Goal: Book appointment/travel/reservation

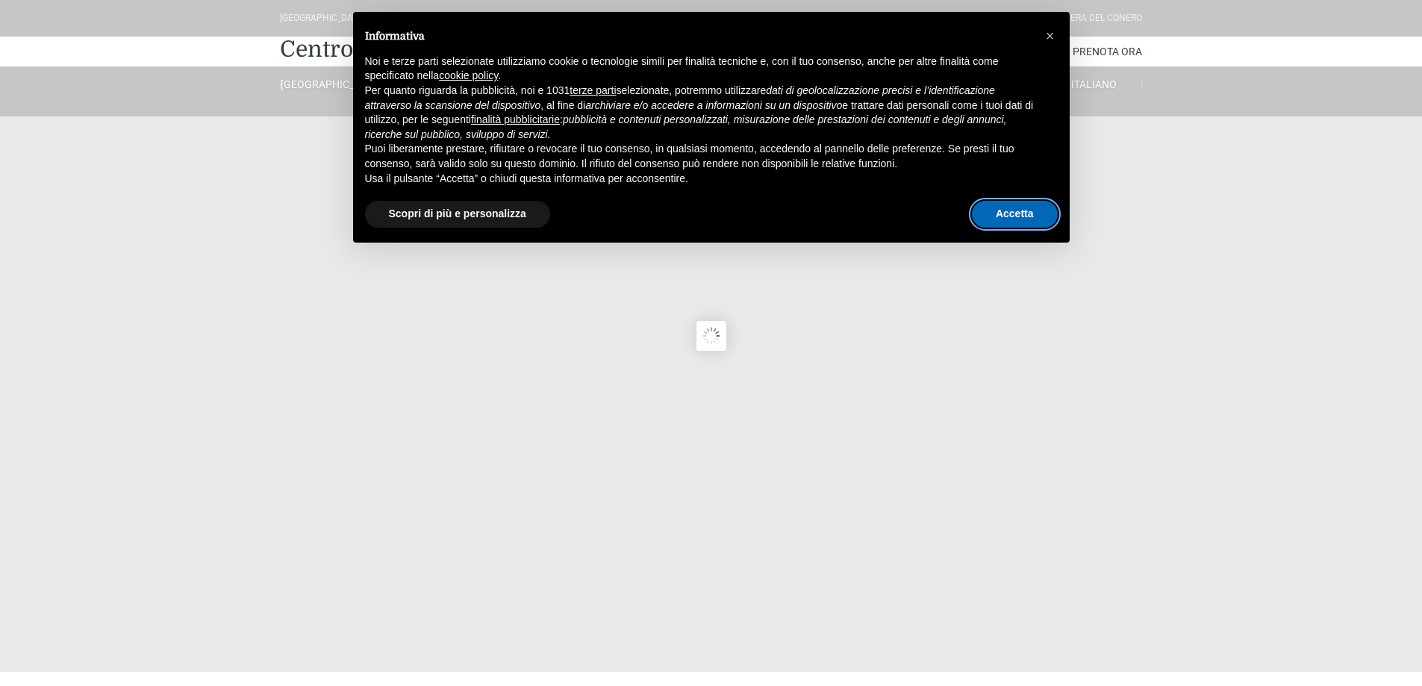
click at [1019, 210] on button "Accetta" at bounding box center [1015, 214] width 86 height 27
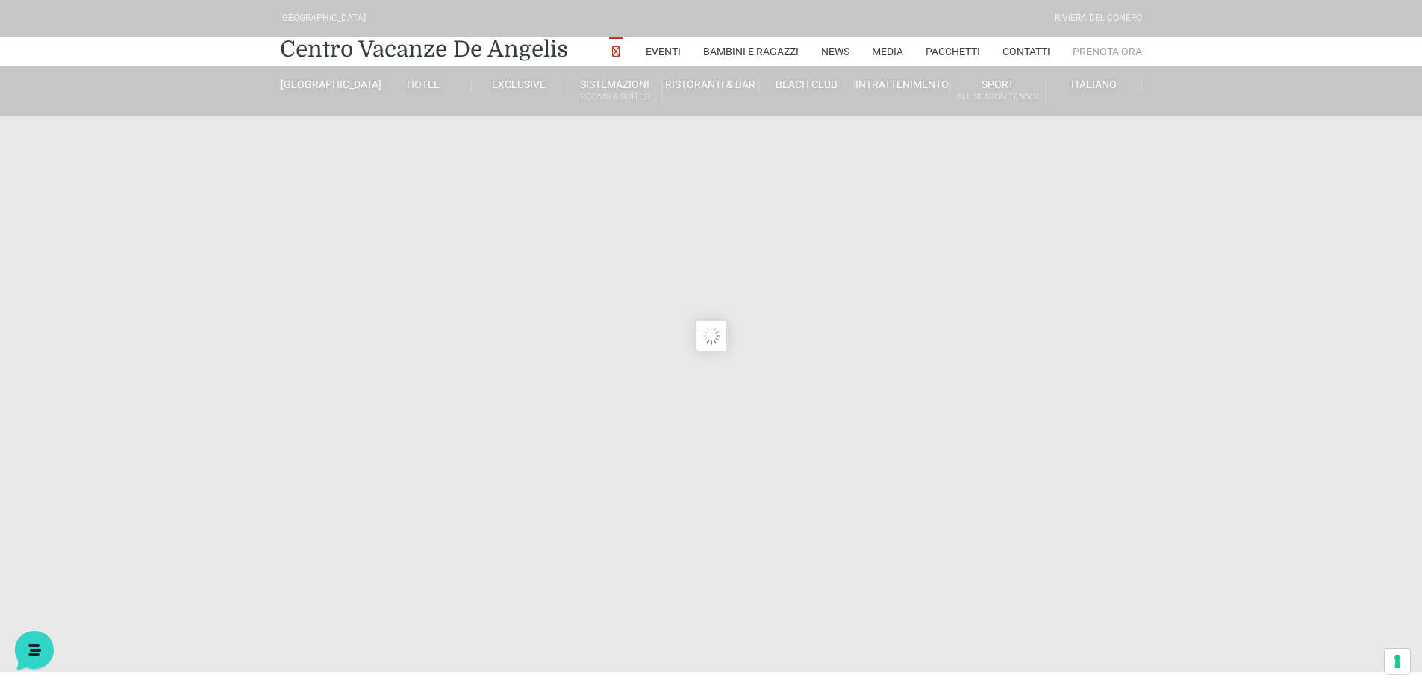
click at [1104, 51] on link "Prenota Ora" at bounding box center [1106, 52] width 69 height 30
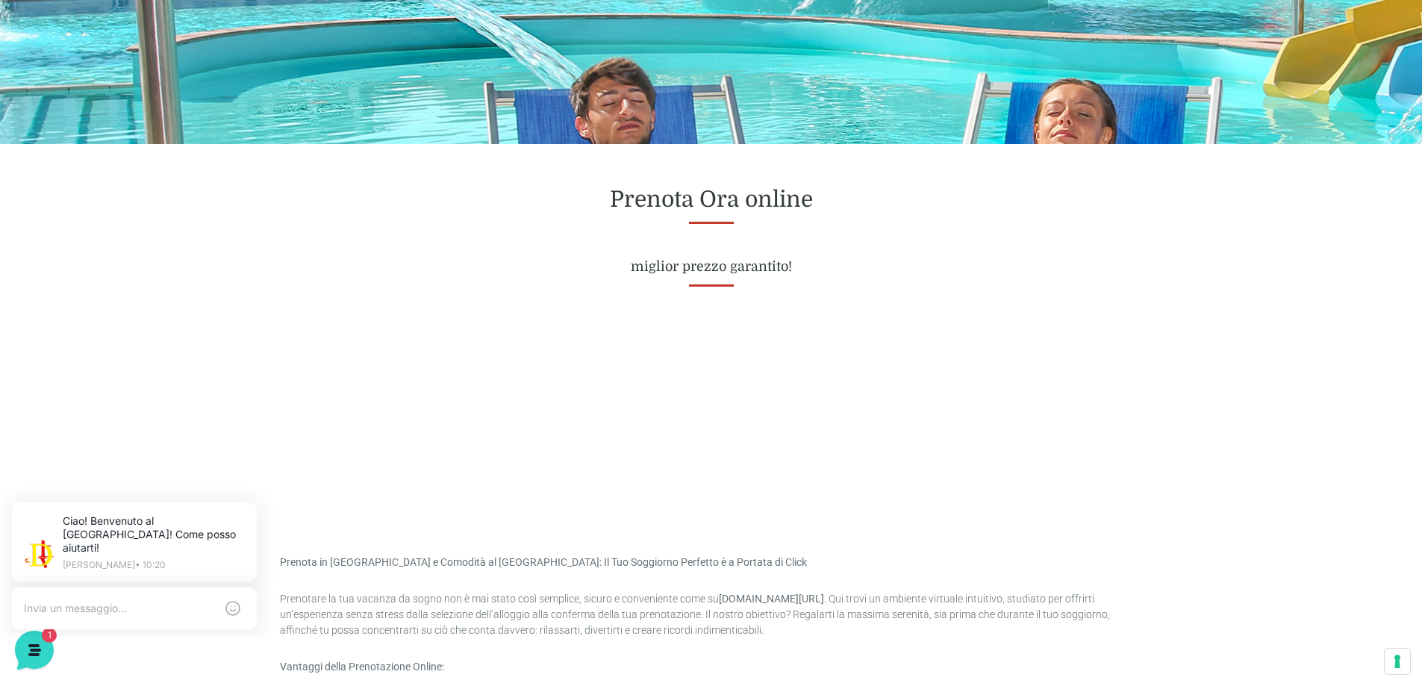
scroll to position [522, 0]
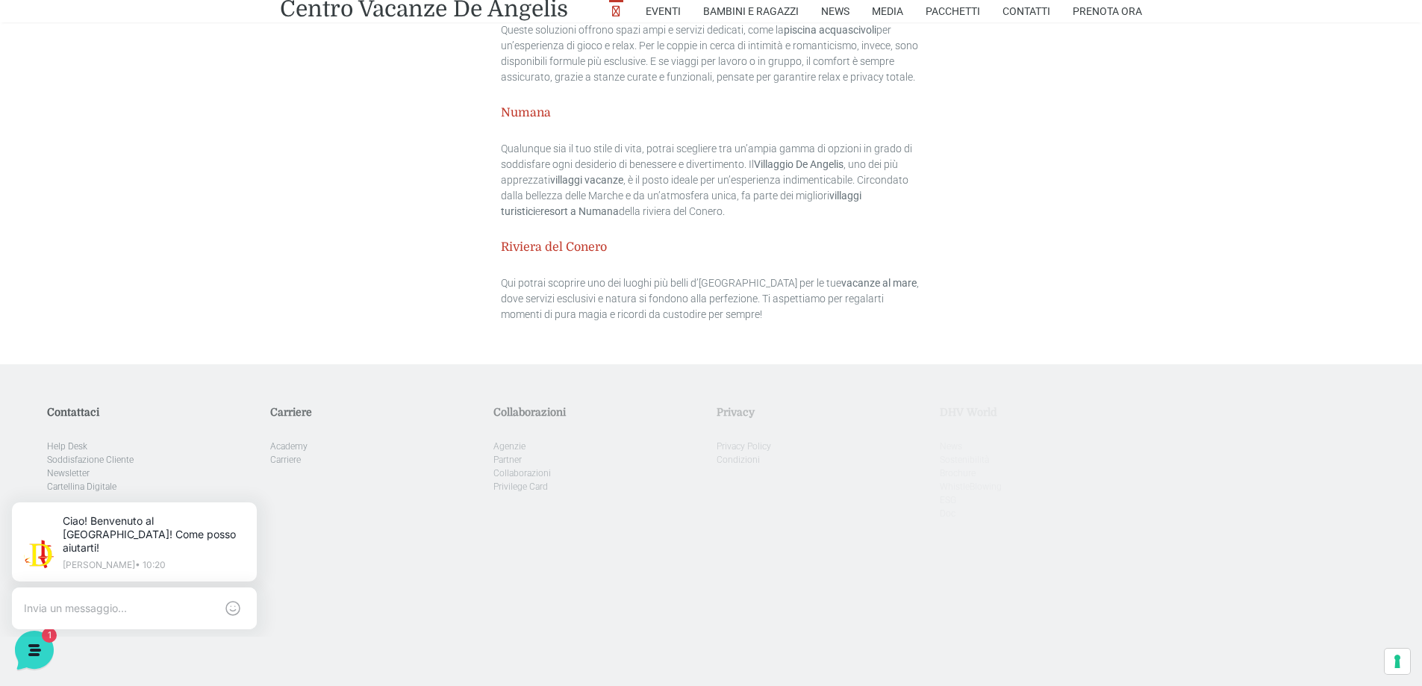
scroll to position [4662, 0]
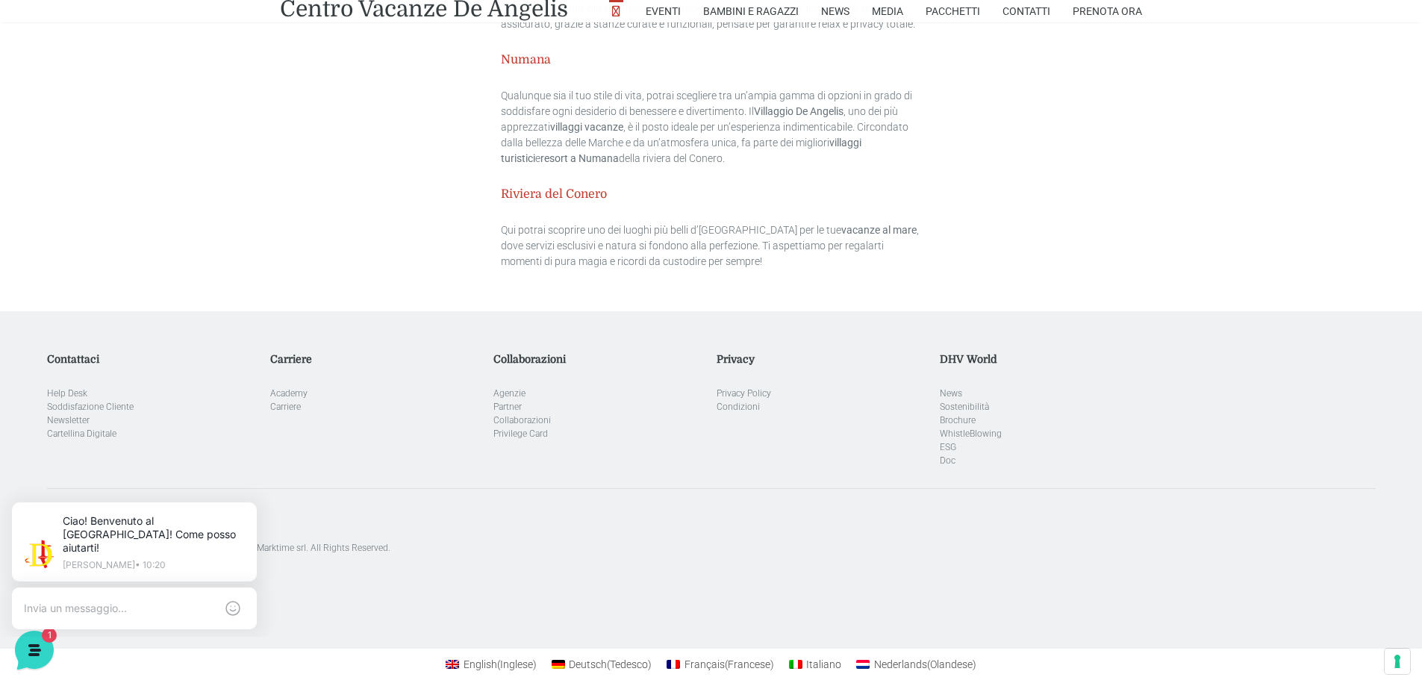
click at [364, 488] on aside "[GEOGRAPHIC_DATA]. Designed with special care by Marktime srl. All Rights Reser…" at bounding box center [711, 521] width 1328 height 66
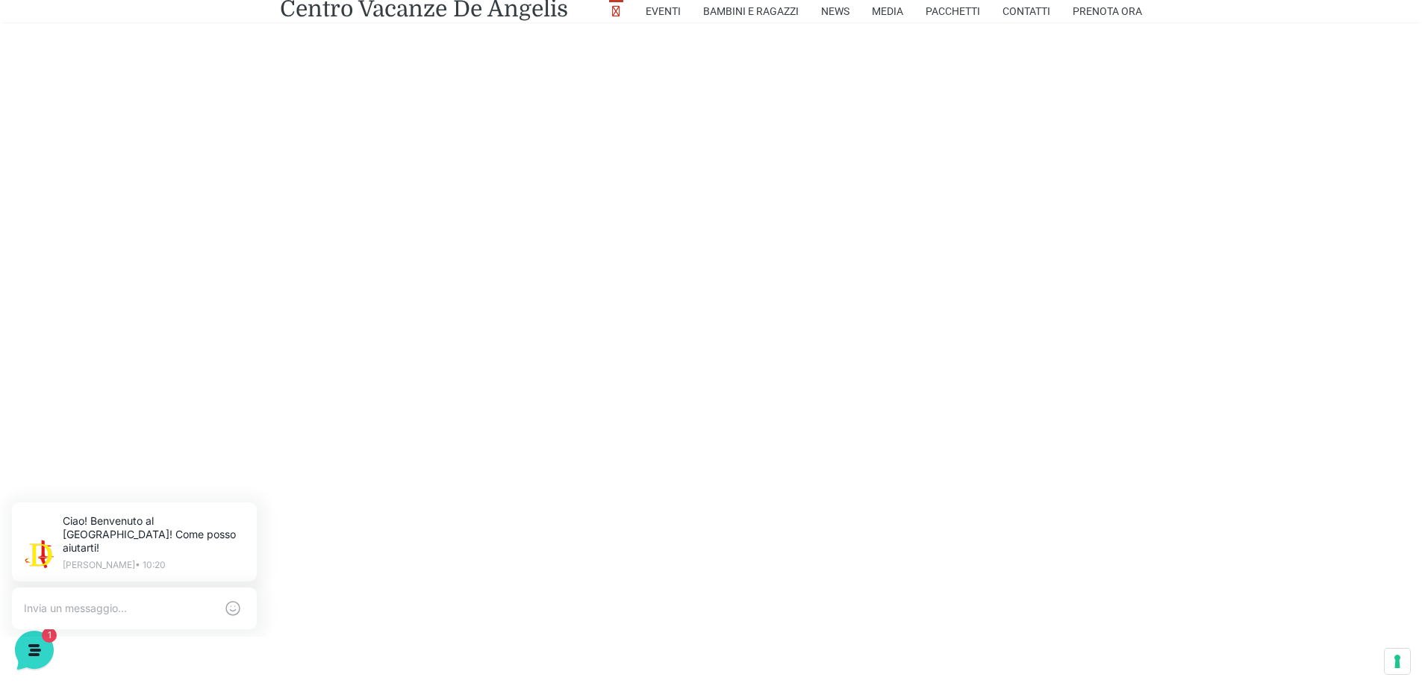
scroll to position [3393, 0]
